Goal: Navigation & Orientation: Find specific page/section

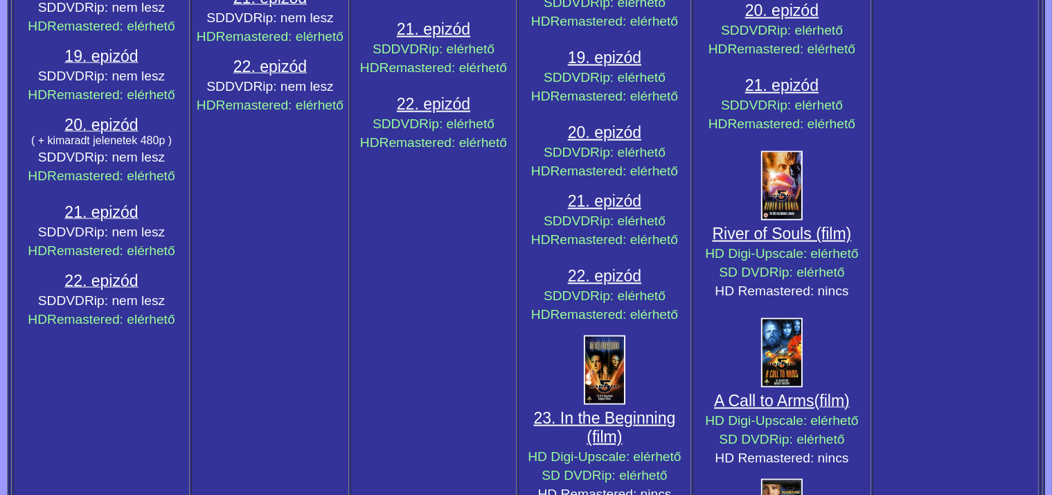
scroll to position [2000, 0]
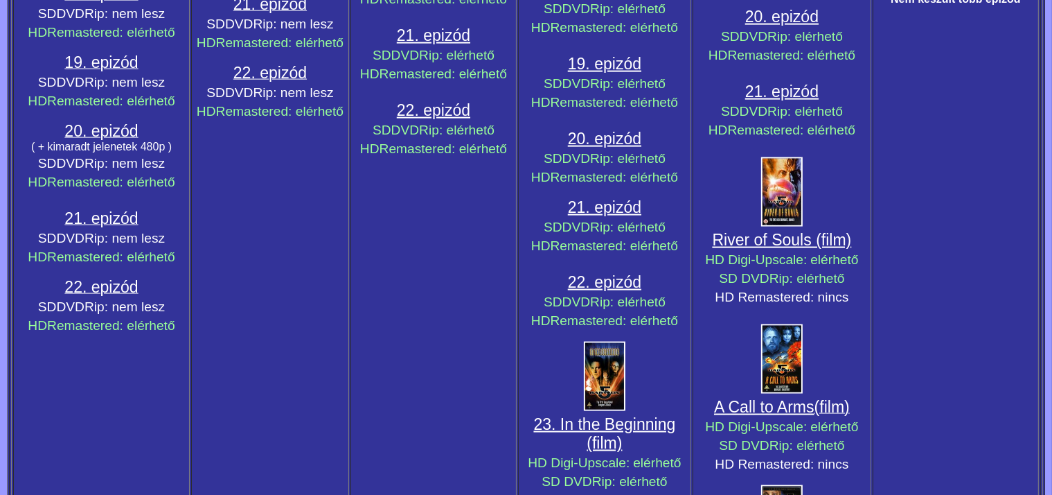
click at [770, 243] on link "River of Souls (film)" at bounding box center [782, 240] width 139 height 18
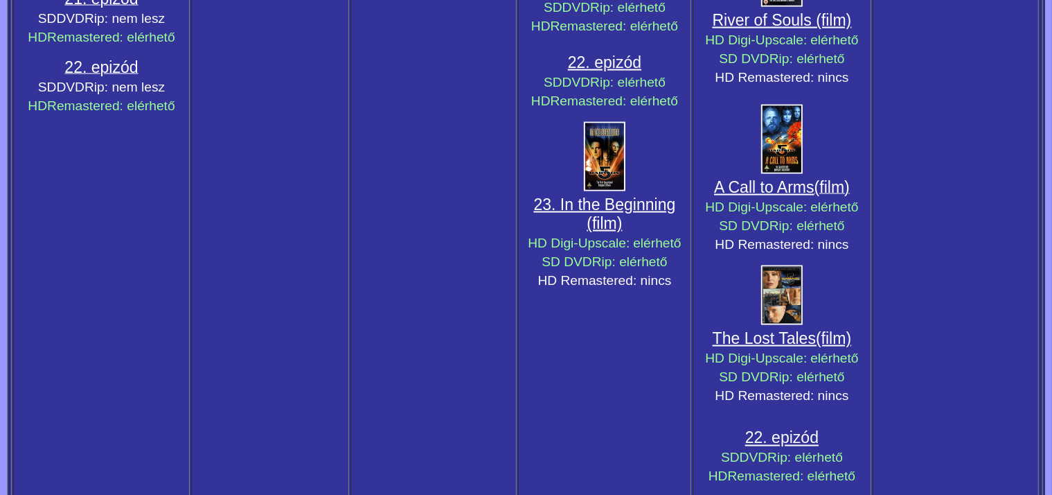
click at [791, 195] on span "A Call to Arms" at bounding box center [764, 187] width 100 height 18
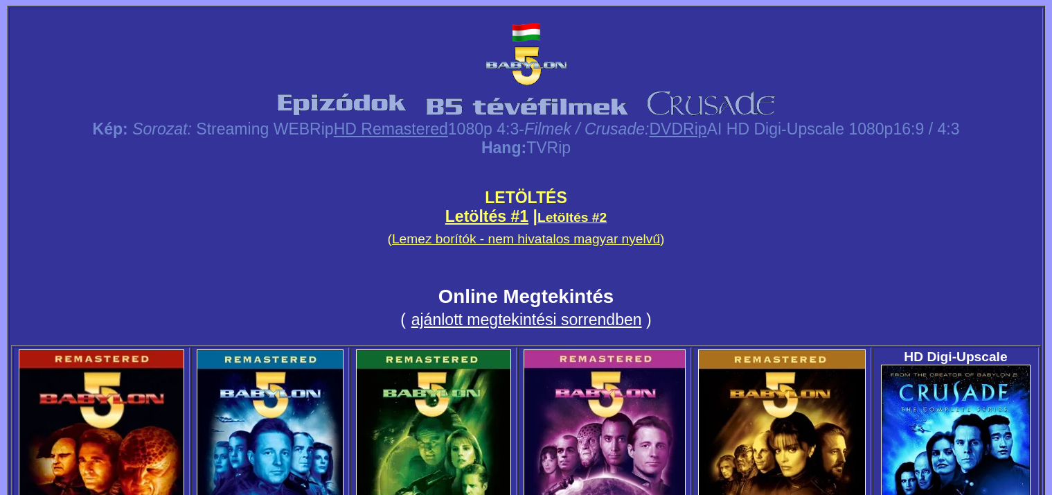
scroll to position [2220, 0]
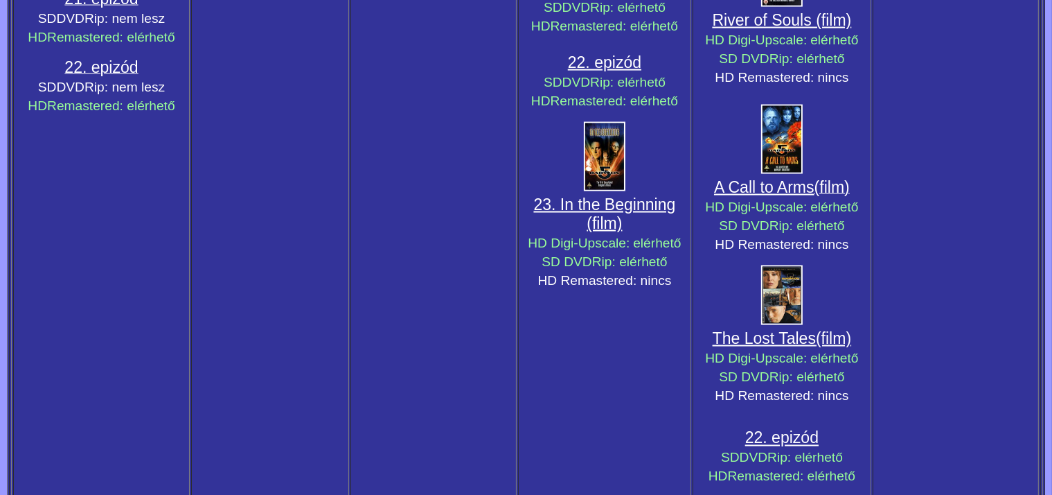
click at [753, 347] on link "The Lost Tales" at bounding box center [764, 338] width 103 height 18
